Goal: Transaction & Acquisition: Purchase product/service

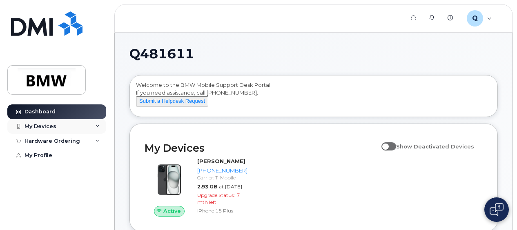
click at [43, 124] on div "My Devices" at bounding box center [41, 126] width 32 height 7
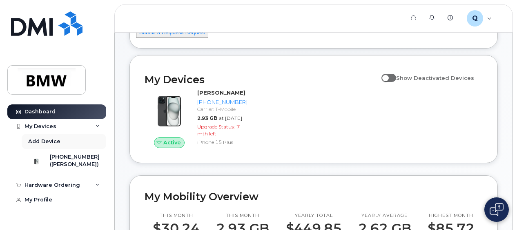
scroll to position [82, 0]
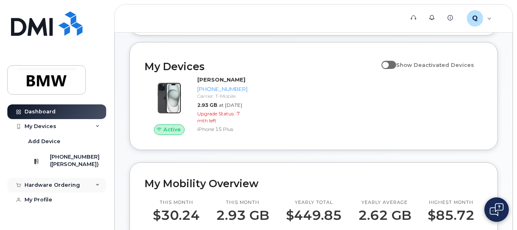
click at [76, 189] on div "Hardware Ordering" at bounding box center [53, 185] width 56 height 7
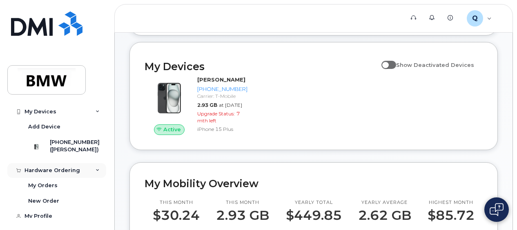
scroll to position [28, 0]
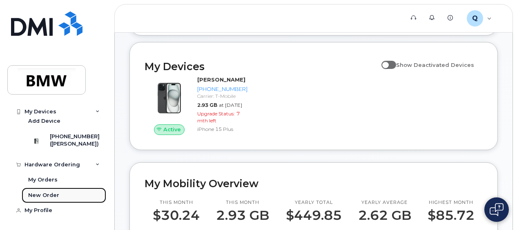
click at [48, 192] on link "New Order" at bounding box center [64, 196] width 85 height 16
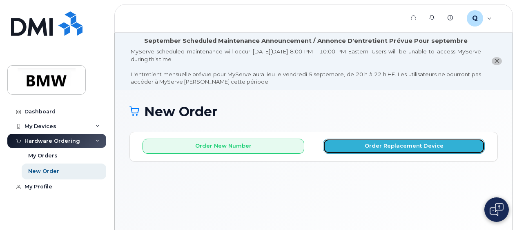
click at [420, 144] on button "Order Replacement Device" at bounding box center [404, 146] width 162 height 15
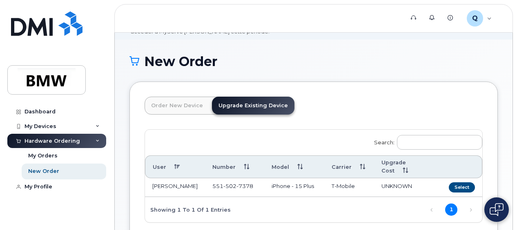
scroll to position [82, 0]
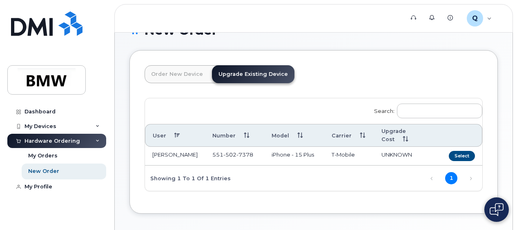
click at [175, 74] on link "Order New Device" at bounding box center [177, 74] width 65 height 18
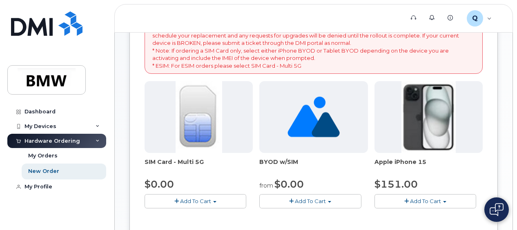
scroll to position [41, 0]
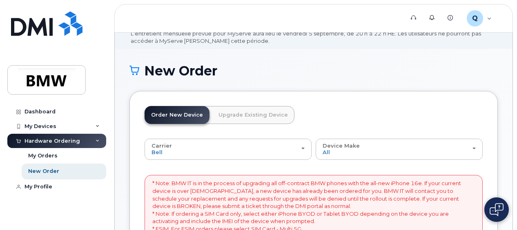
click at [231, 120] on link "Upgrade Existing Device" at bounding box center [253, 115] width 83 height 18
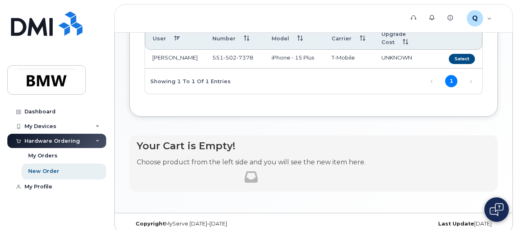
scroll to position [138, 0]
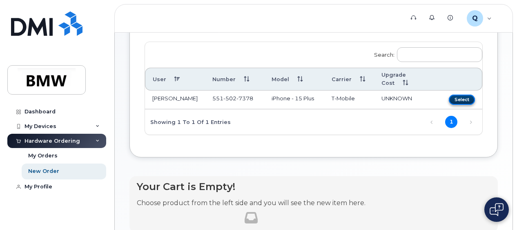
click at [463, 95] on button "Select" at bounding box center [462, 100] width 26 height 10
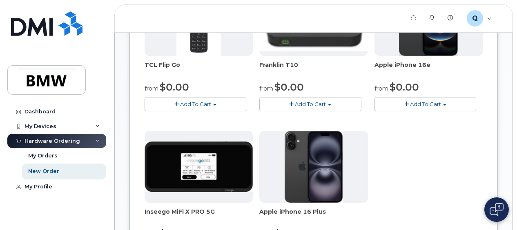
scroll to position [220, 0]
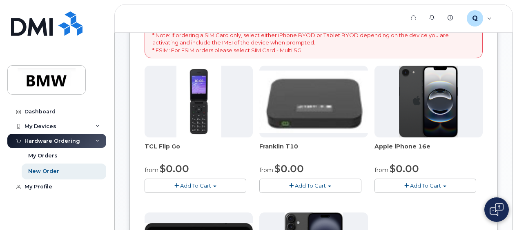
click at [445, 183] on button "Add To Cart" at bounding box center [426, 186] width 102 height 14
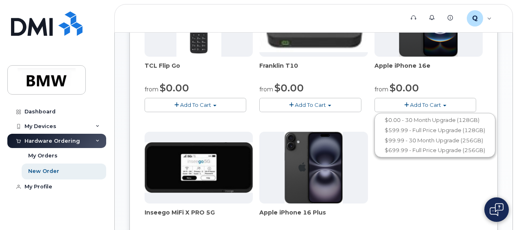
scroll to position [302, 0]
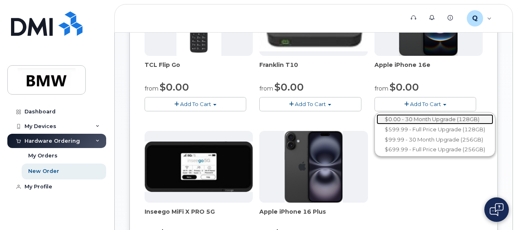
click at [485, 117] on link "$0.00 - 30 Month Upgrade (128GB)" at bounding box center [435, 119] width 117 height 10
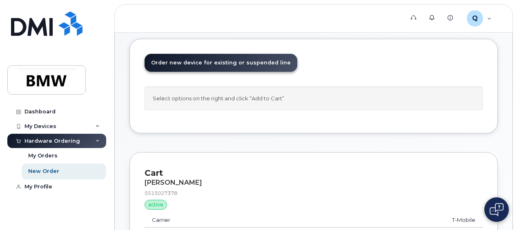
scroll to position [0, 0]
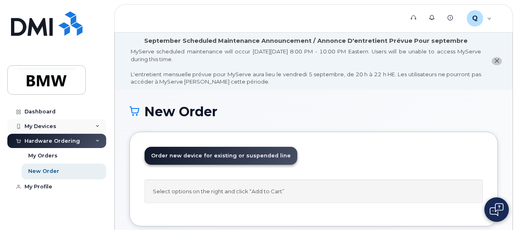
click at [72, 128] on div "My Devices" at bounding box center [56, 126] width 99 height 15
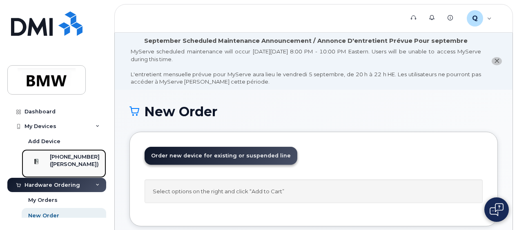
click at [65, 161] on div "[PHONE_NUMBER]" at bounding box center [75, 157] width 50 height 7
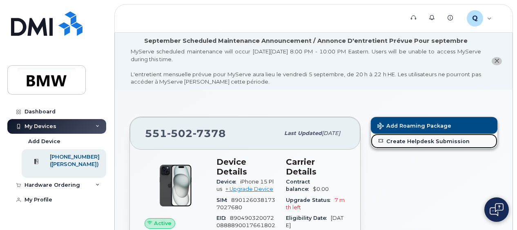
click at [420, 139] on link "Create Helpdesk Submission" at bounding box center [434, 141] width 127 height 15
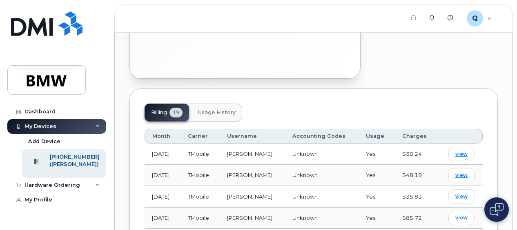
scroll to position [490, 0]
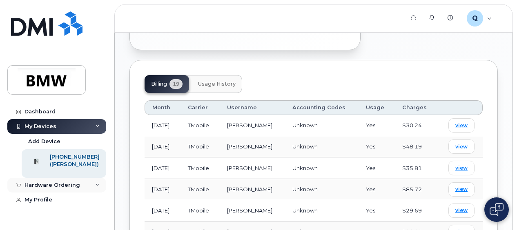
click at [69, 189] on div "Hardware Ordering" at bounding box center [53, 185] width 56 height 7
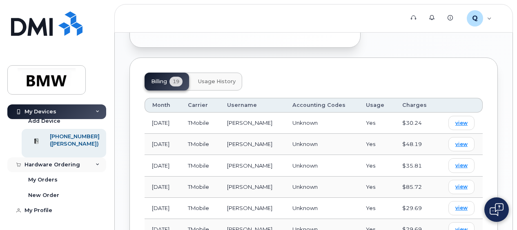
scroll to position [531, 0]
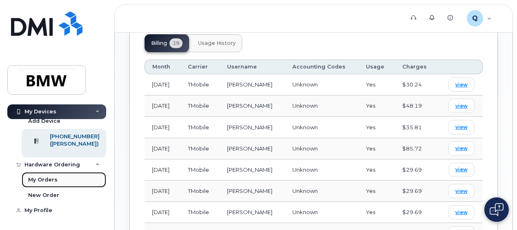
click at [38, 181] on div "My Orders" at bounding box center [42, 180] width 29 height 7
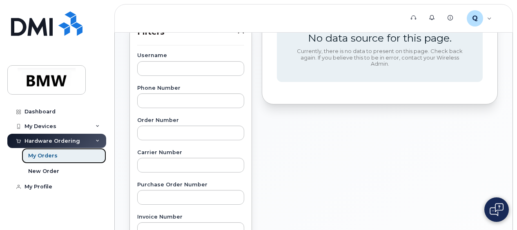
scroll to position [204, 0]
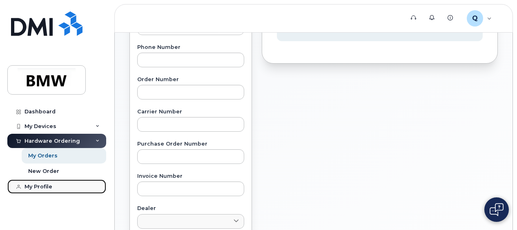
click at [42, 185] on div "My Profile" at bounding box center [39, 187] width 28 height 7
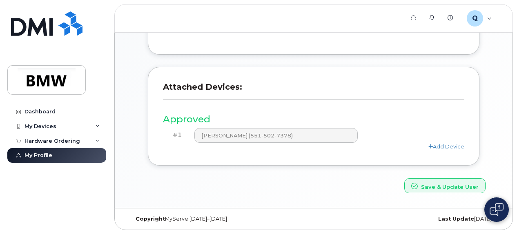
scroll to position [311, 0]
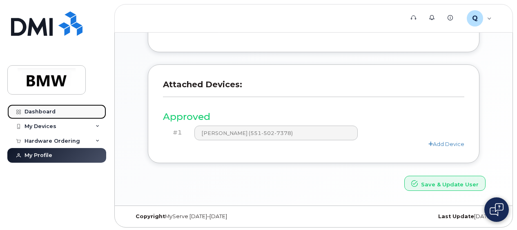
click at [45, 114] on div "Dashboard" at bounding box center [40, 112] width 31 height 7
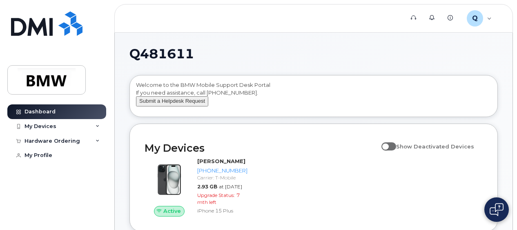
click at [191, 107] on button "Submit a Helpdesk Request" at bounding box center [172, 101] width 72 height 10
click at [52, 128] on div "My Devices" at bounding box center [41, 126] width 32 height 7
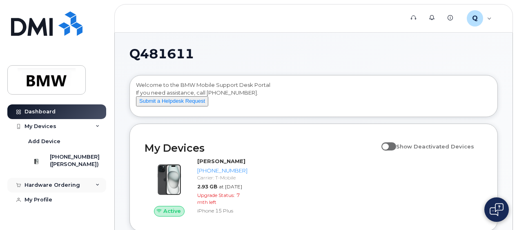
click at [73, 189] on div "Hardware Ordering" at bounding box center [53, 185] width 56 height 7
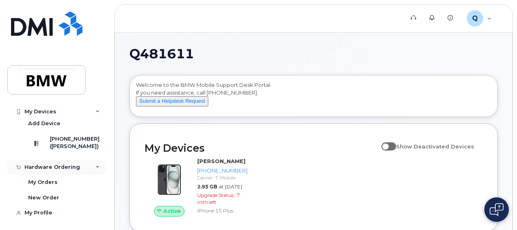
scroll to position [28, 0]
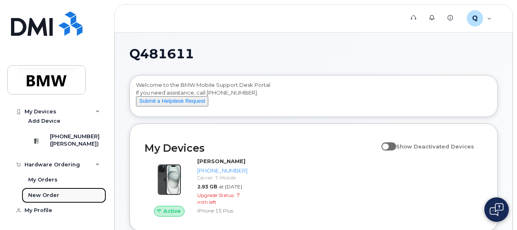
click at [51, 196] on div "New Order" at bounding box center [43, 195] width 31 height 7
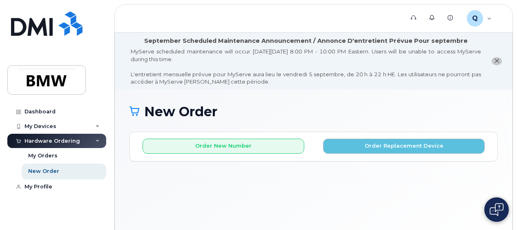
scroll to position [61, 0]
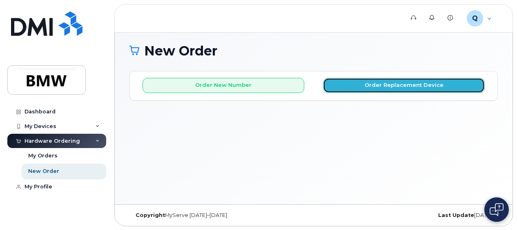
click at [431, 87] on button "Order Replacement Device" at bounding box center [404, 85] width 162 height 15
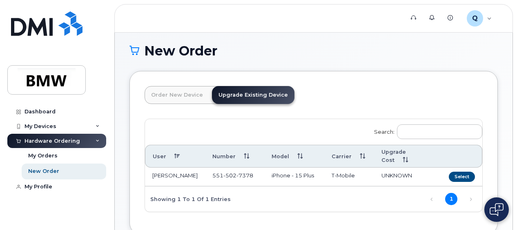
click at [174, 94] on link "Order New Device" at bounding box center [177, 95] width 65 height 18
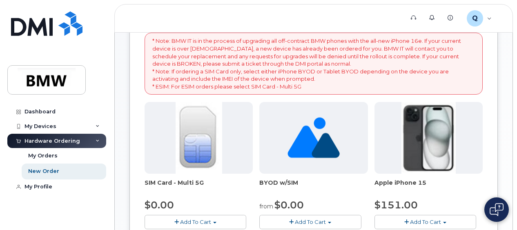
scroll to position [0, 0]
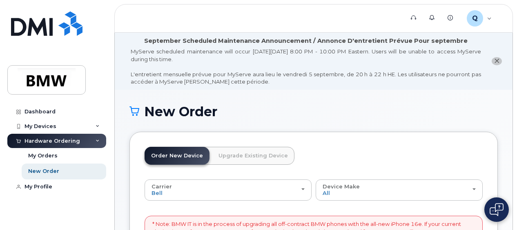
click at [250, 163] on link "Upgrade Existing Device" at bounding box center [253, 156] width 83 height 18
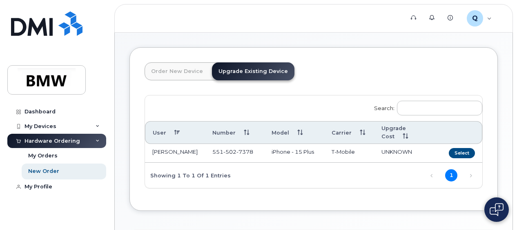
scroll to position [97, 0]
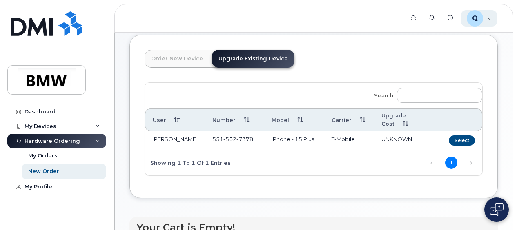
click at [487, 19] on div "Q Q481611 Employee" at bounding box center [479, 18] width 36 height 16
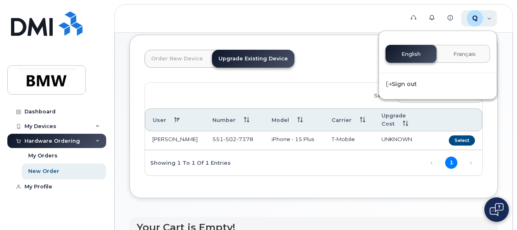
click at [487, 19] on div "Q Q481611 Employee" at bounding box center [479, 18] width 36 height 16
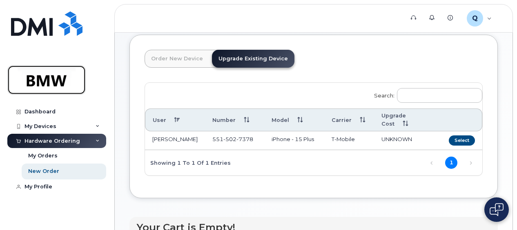
click at [59, 82] on img at bounding box center [46, 80] width 63 height 24
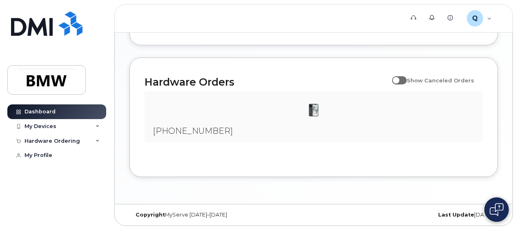
scroll to position [515, 0]
click at [80, 125] on div "My Devices" at bounding box center [56, 126] width 99 height 15
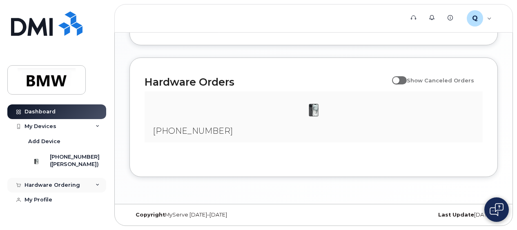
click at [103, 190] on div "Hardware Ordering" at bounding box center [56, 185] width 99 height 15
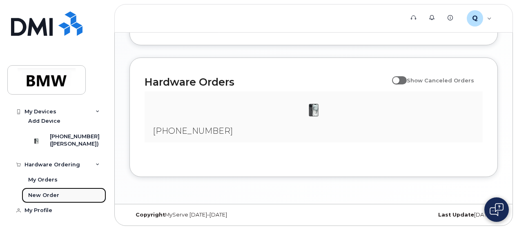
click at [43, 196] on div "New Order" at bounding box center [43, 195] width 31 height 7
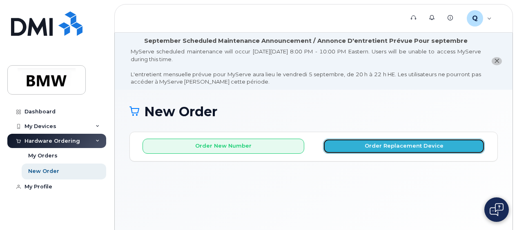
click at [372, 145] on button "Order Replacement Device" at bounding box center [404, 146] width 162 height 15
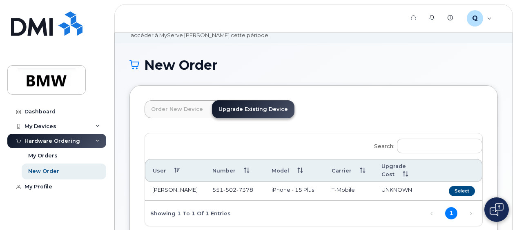
scroll to position [41, 0]
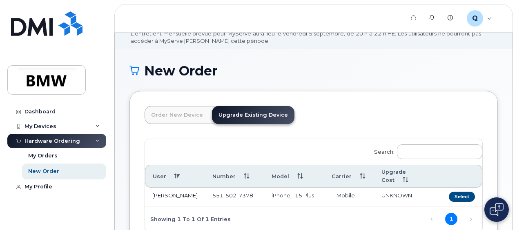
click at [170, 114] on link "Order New Device" at bounding box center [177, 115] width 65 height 18
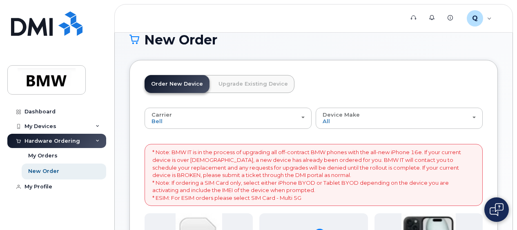
scroll to position [31, 0]
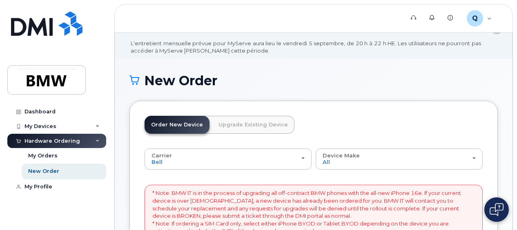
click at [275, 119] on link "Upgrade Existing Device" at bounding box center [253, 125] width 83 height 18
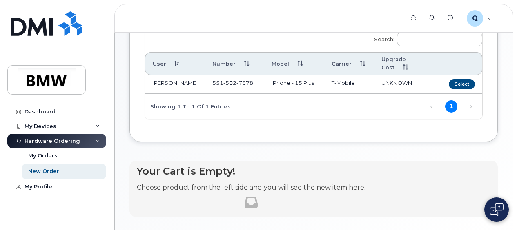
scroll to position [154, 0]
click at [450, 79] on button "Select" at bounding box center [462, 84] width 26 height 10
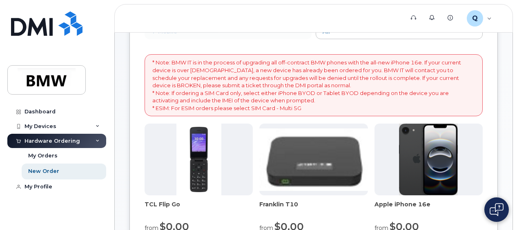
scroll to position [113, 0]
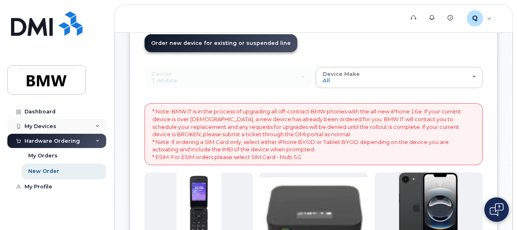
click at [59, 123] on div "My Devices" at bounding box center [56, 126] width 99 height 15
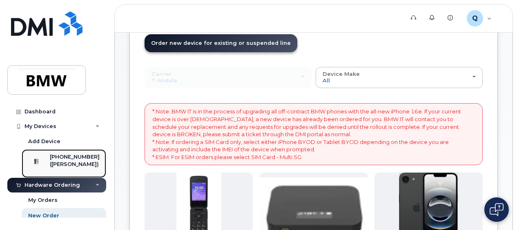
click at [47, 167] on div at bounding box center [36, 162] width 21 height 16
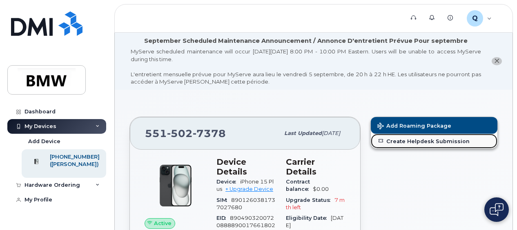
click at [417, 139] on link "Create Helpdesk Submission" at bounding box center [434, 141] width 127 height 15
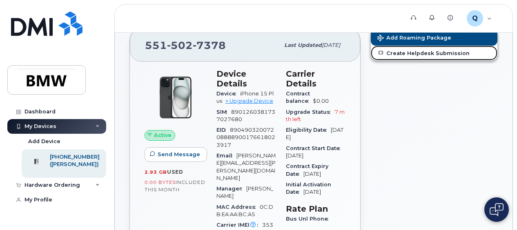
scroll to position [123, 0]
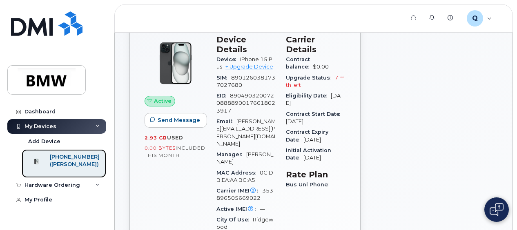
click at [60, 169] on div "[PHONE_NUMBER] ([PERSON_NAME])" at bounding box center [75, 164] width 50 height 20
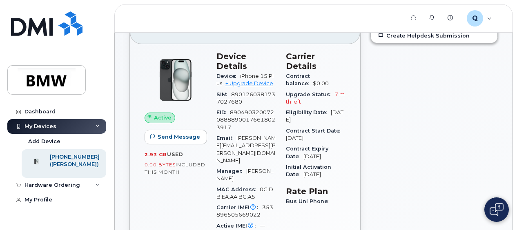
scroll to position [82, 0]
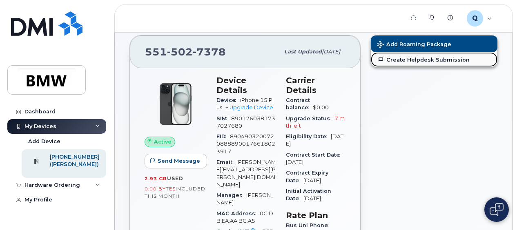
click at [405, 62] on link "Create Helpdesk Submission" at bounding box center [434, 59] width 127 height 15
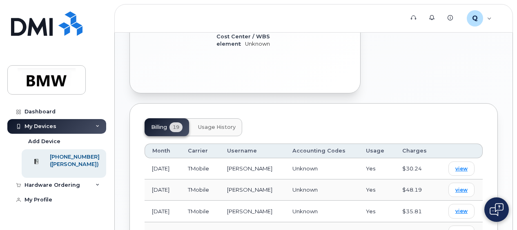
scroll to position [450, 0]
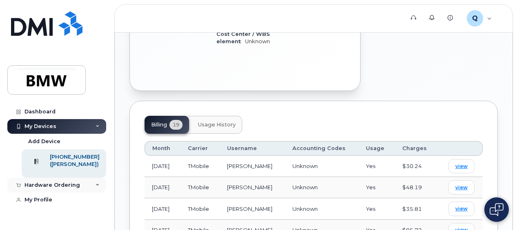
click at [47, 189] on div "Hardware Ordering" at bounding box center [53, 185] width 56 height 7
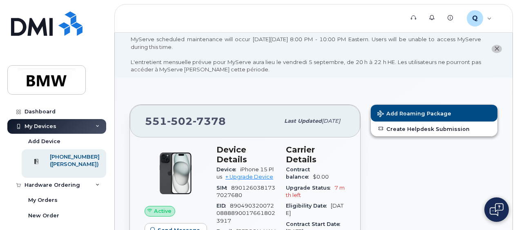
scroll to position [0, 0]
